Goal: Find specific page/section: Find specific page/section

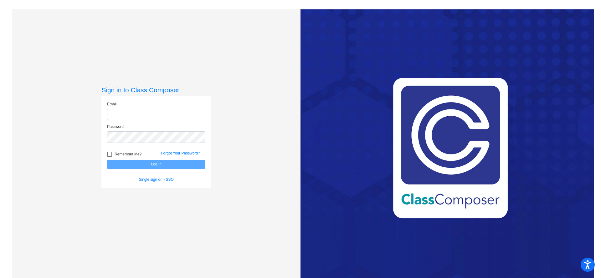
type input "[PERSON_NAME][EMAIL_ADDRESS][PERSON_NAME][DOMAIN_NAME]"
click at [184, 163] on button "Log In" at bounding box center [156, 164] width 98 height 9
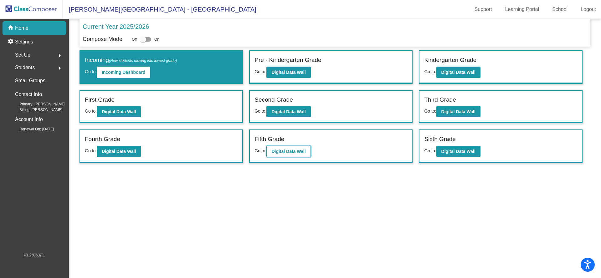
click at [289, 149] on b "Digital Data Wall" at bounding box center [288, 151] width 34 height 5
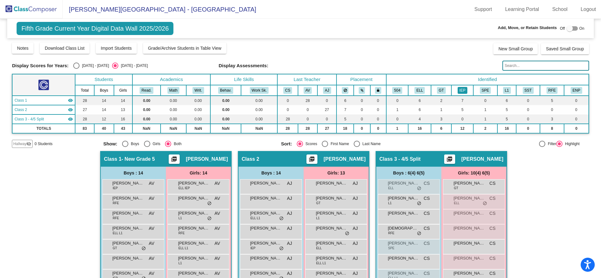
click at [462, 91] on button "IEP" at bounding box center [462, 90] width 10 height 7
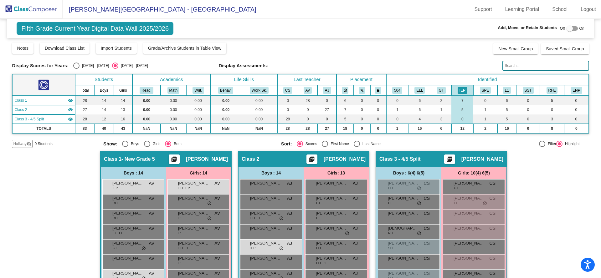
click at [414, 84] on th "Identified" at bounding box center [487, 79] width 202 height 11
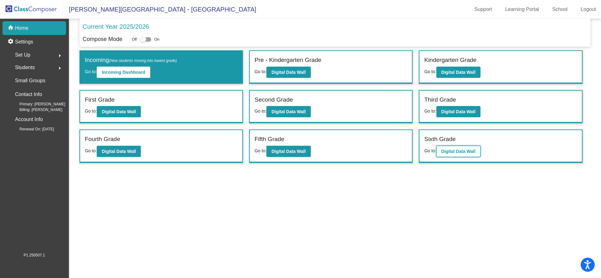
click at [455, 149] on b "Digital Data Wall" at bounding box center [458, 151] width 34 height 5
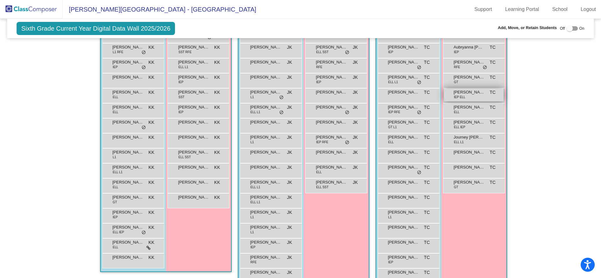
scroll to position [167, 0]
